Goal: Transaction & Acquisition: Purchase product/service

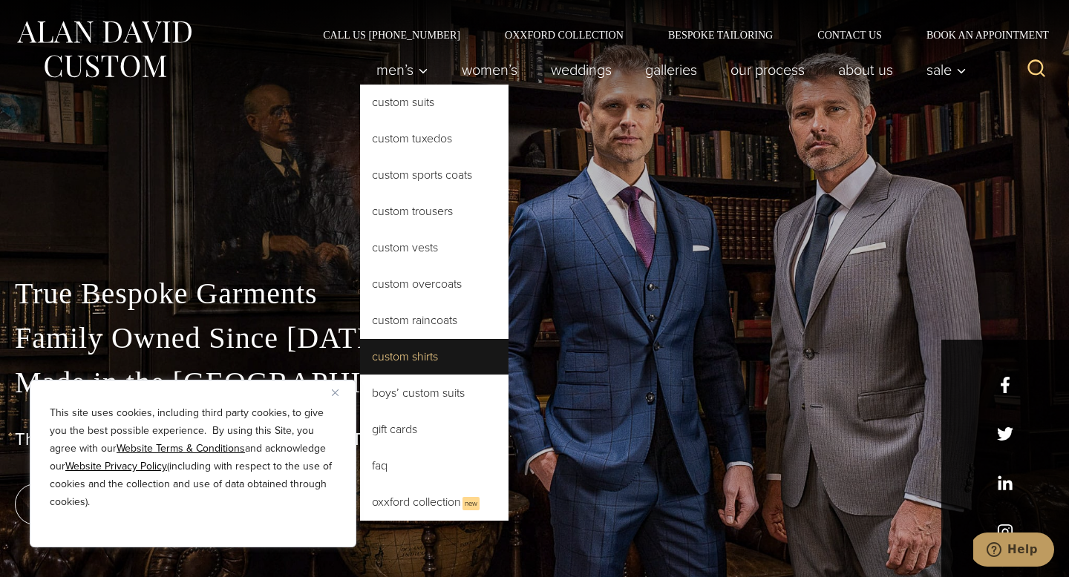
click at [448, 358] on link "Custom Shirts" at bounding box center [434, 357] width 148 height 36
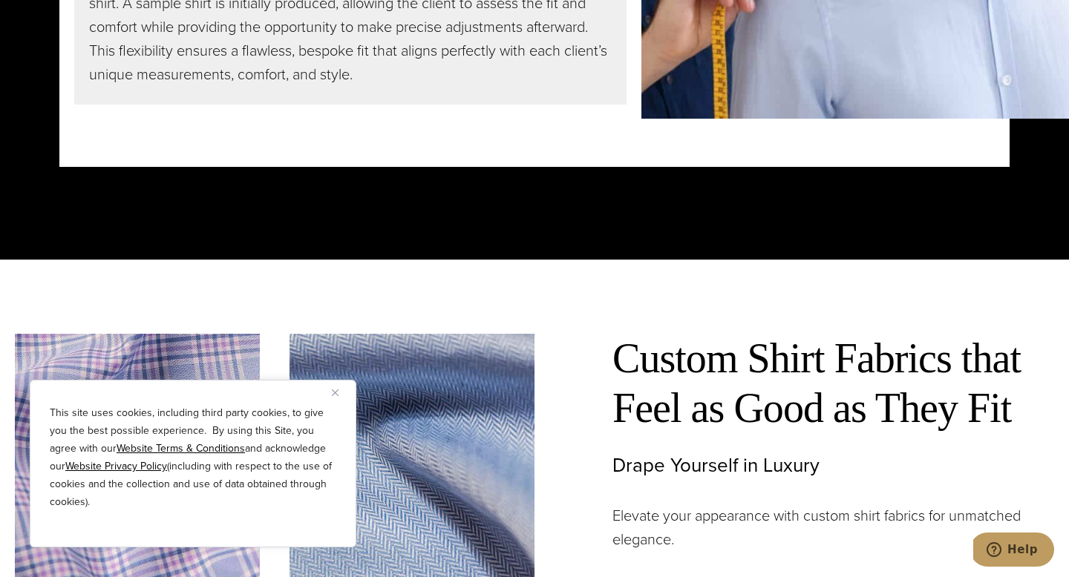
scroll to position [3917, 0]
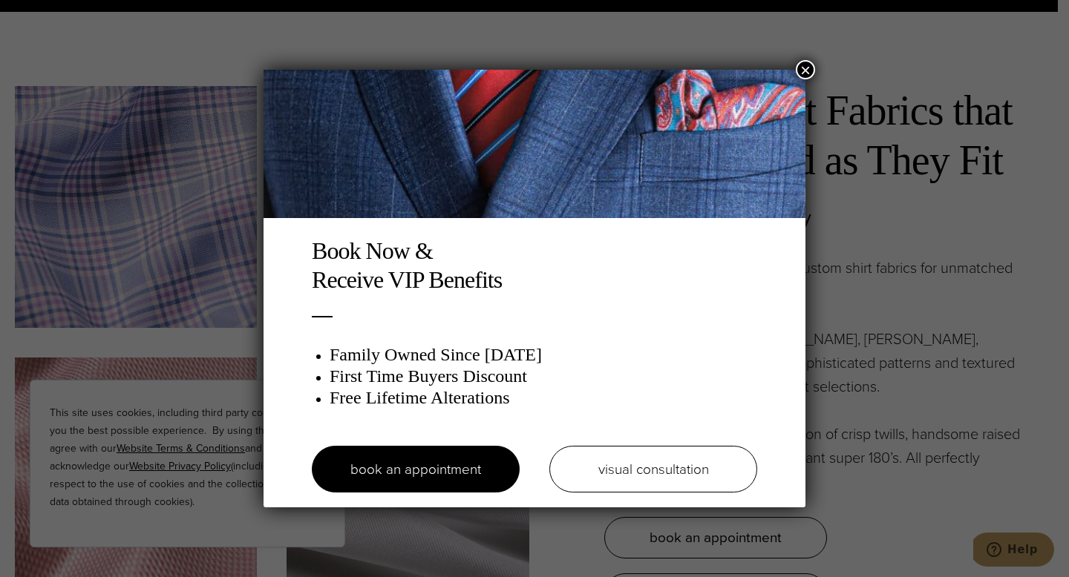
click at [799, 80] on img at bounding box center [534, 144] width 542 height 148
click at [799, 79] on img at bounding box center [534, 144] width 542 height 148
click at [807, 68] on button "×" at bounding box center [805, 69] width 19 height 19
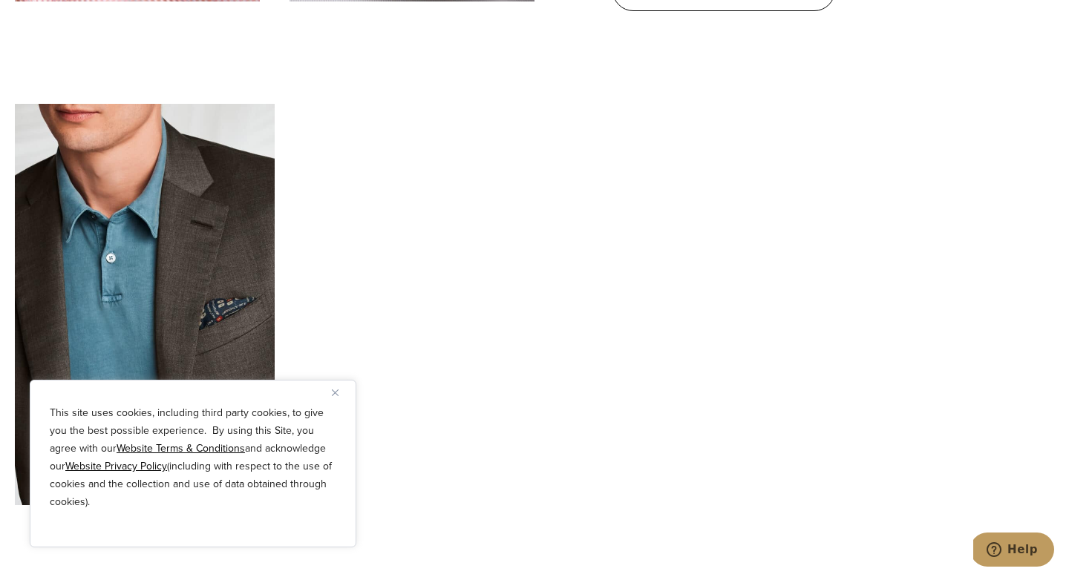
scroll to position [4675, 0]
